Goal: Task Accomplishment & Management: Use online tool/utility

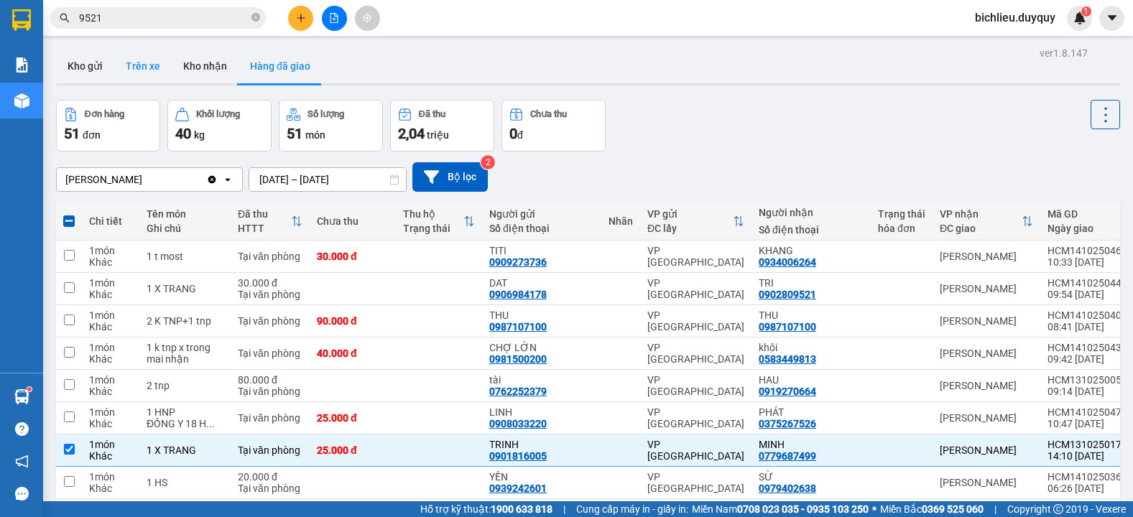
click at [149, 78] on button "Trên xe" at bounding box center [142, 66] width 57 height 34
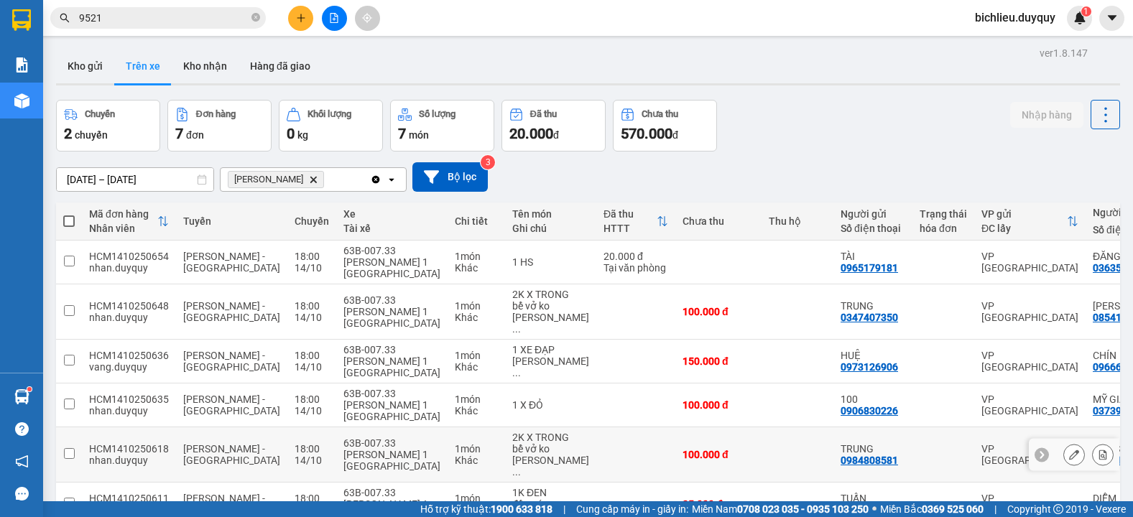
scroll to position [99, 0]
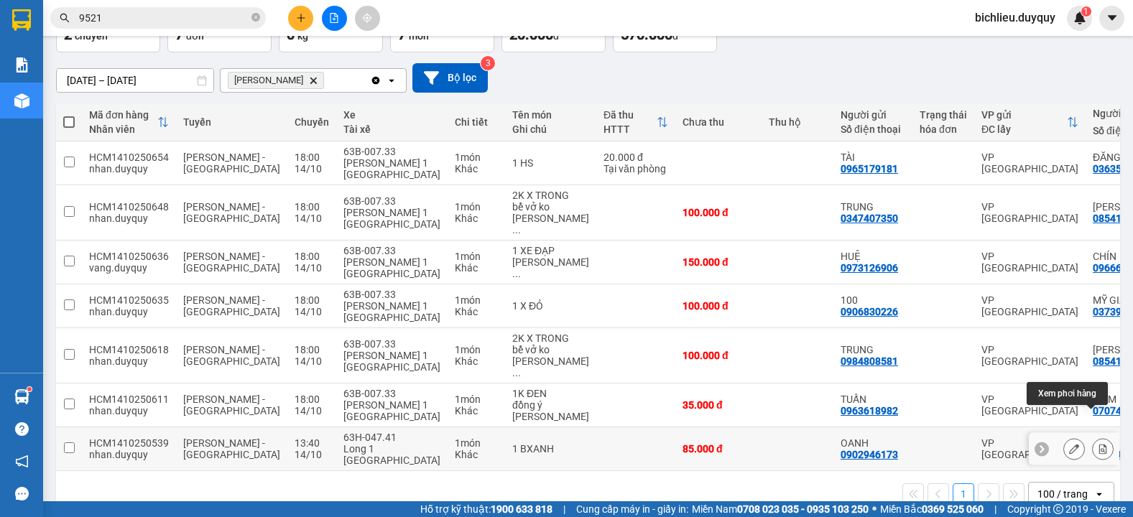
click at [1093, 437] on button at bounding box center [1103, 449] width 20 height 25
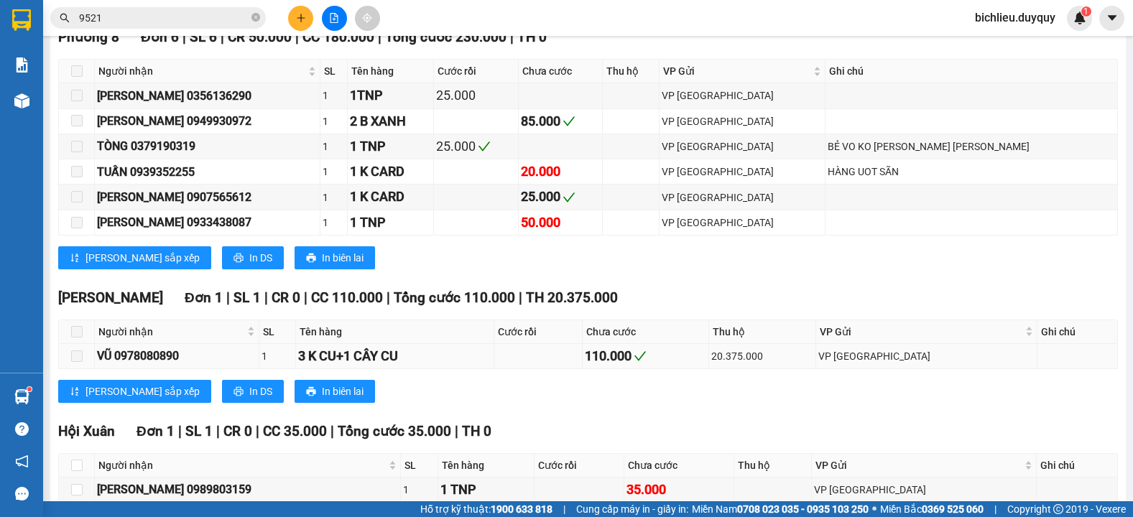
scroll to position [457, 0]
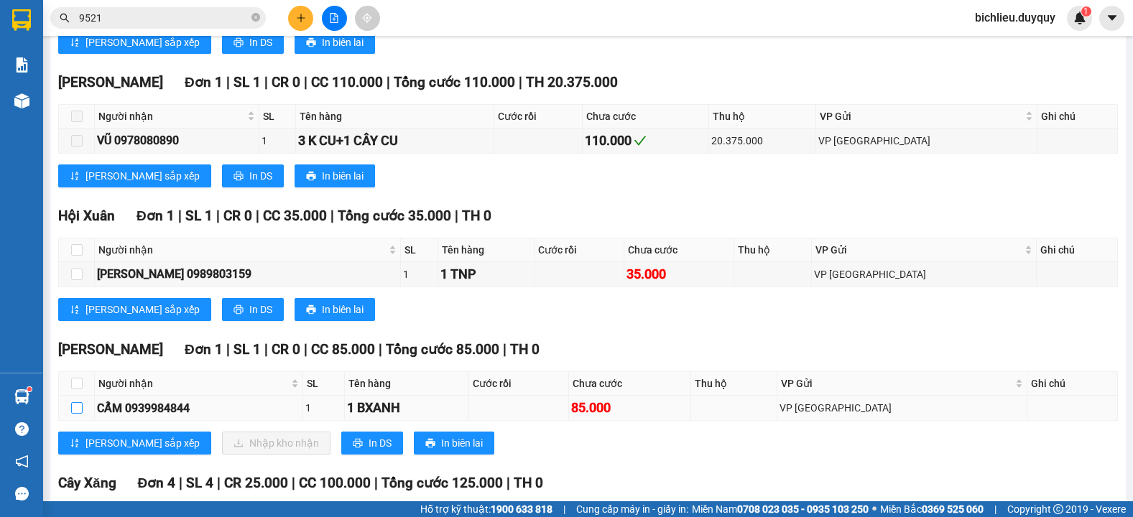
click at [73, 414] on input "checkbox" at bounding box center [76, 407] width 11 height 11
checkbox input "true"
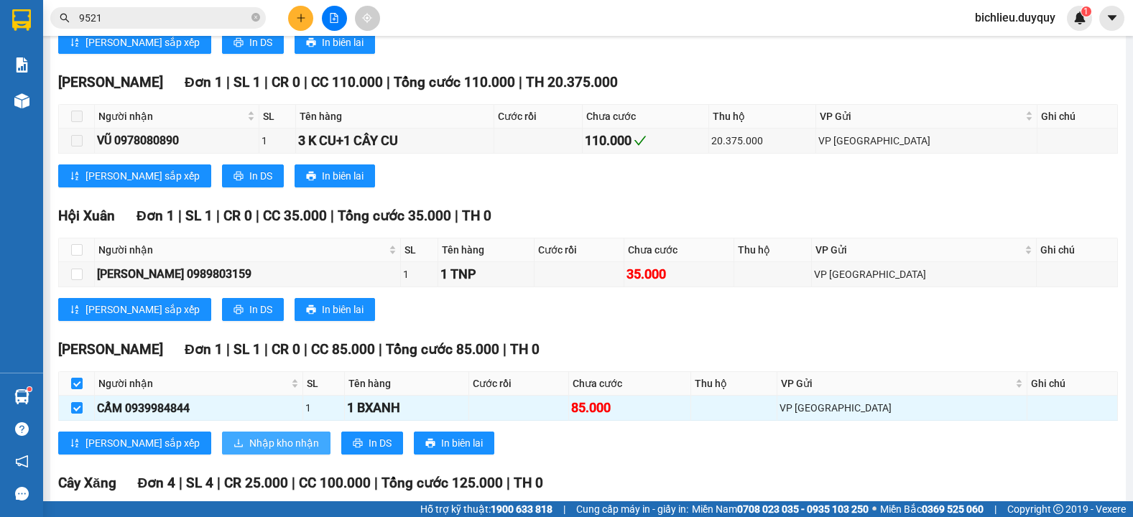
click at [249, 451] on span "Nhập kho nhận" at bounding box center [284, 443] width 70 height 16
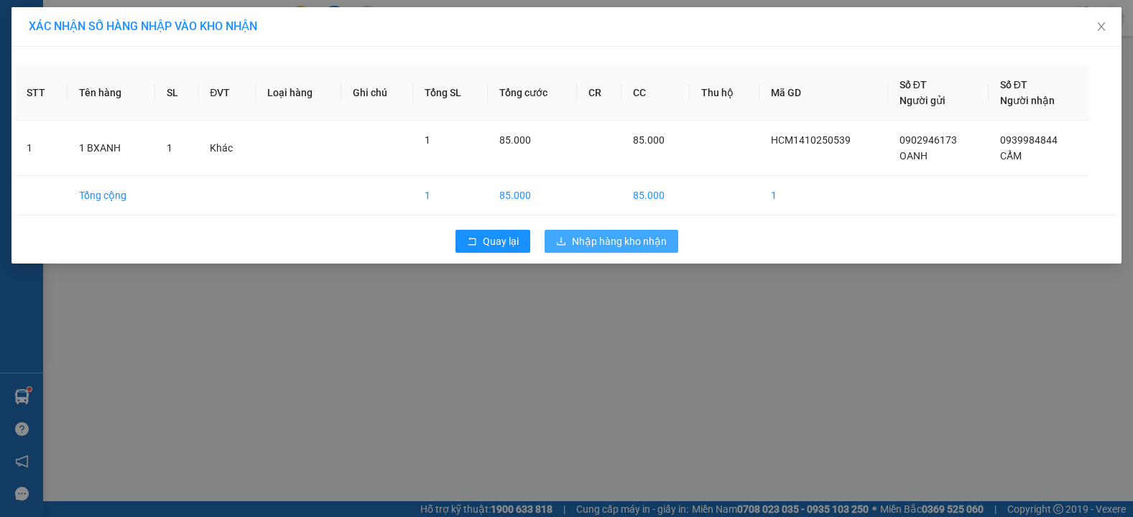
click at [599, 244] on span "Nhập hàng kho nhận" at bounding box center [619, 241] width 95 height 16
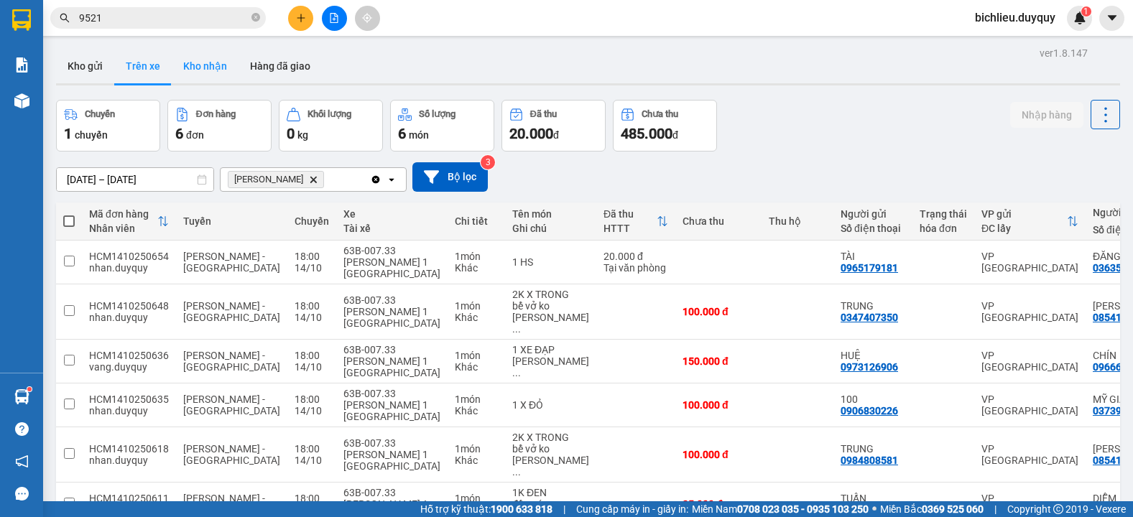
click at [210, 62] on button "Kho nhận" at bounding box center [205, 66] width 67 height 34
type input "[DATE] – [DATE]"
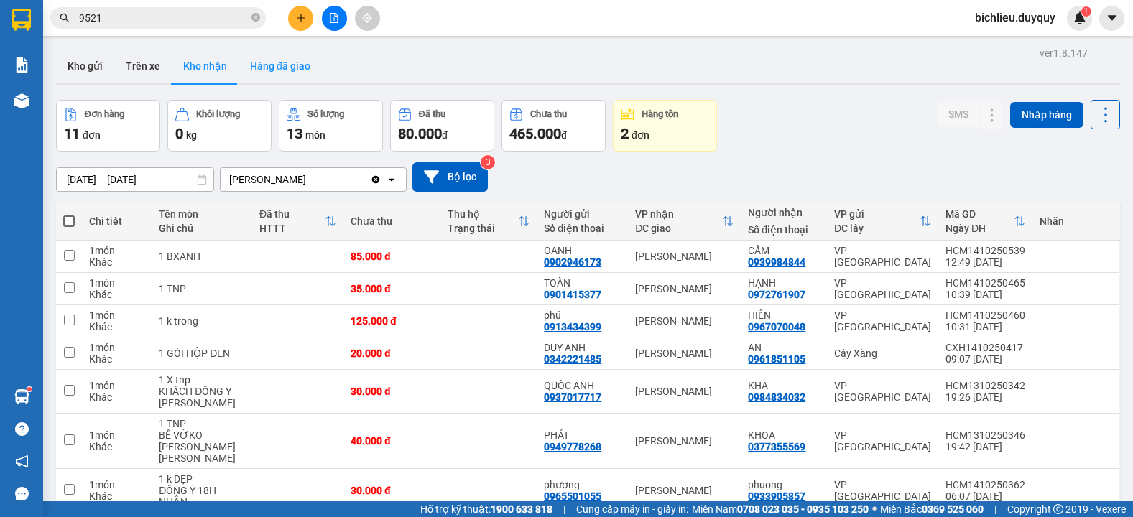
click at [273, 74] on button "Hàng đã giao" at bounding box center [279, 66] width 83 height 34
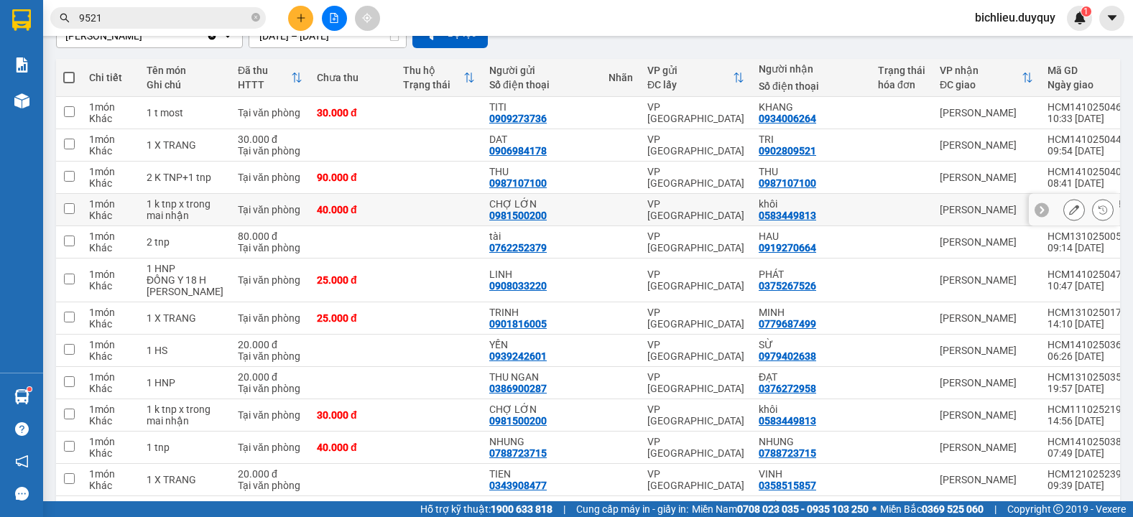
scroll to position [72, 0]
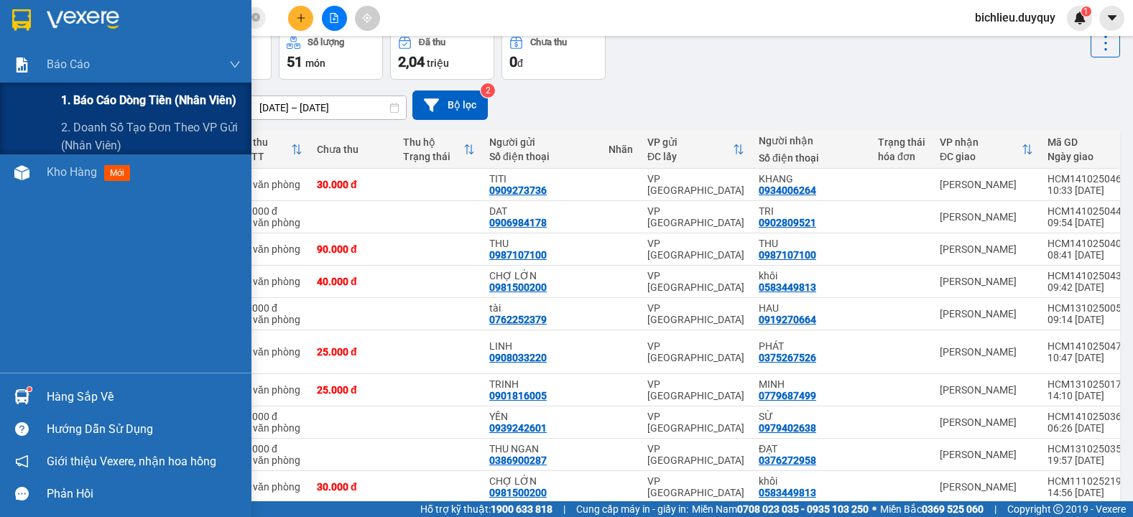
click at [98, 98] on span "1. Báo cáo dòng tiền (nhân viên)" at bounding box center [148, 100] width 175 height 18
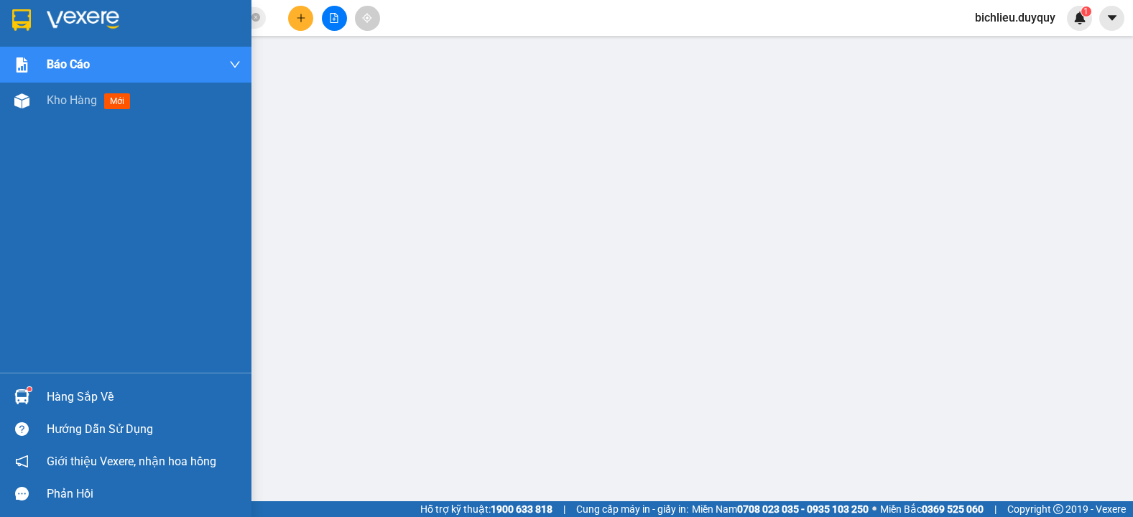
click at [25, 14] on img at bounding box center [21, 20] width 19 height 22
